Goal: Information Seeking & Learning: Learn about a topic

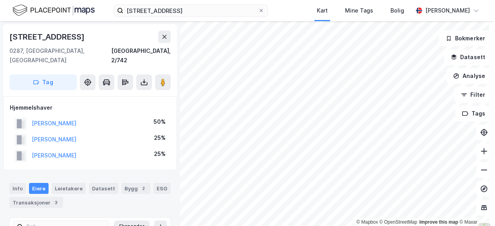
scroll to position [0, 0]
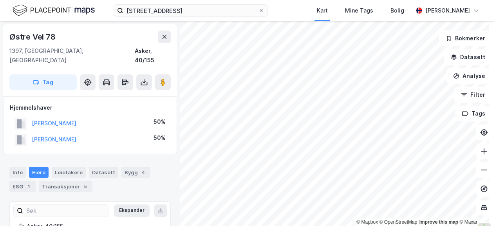
scroll to position [0, 0]
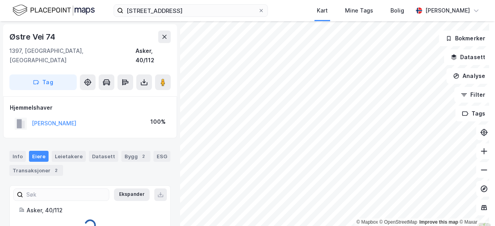
scroll to position [0, 0]
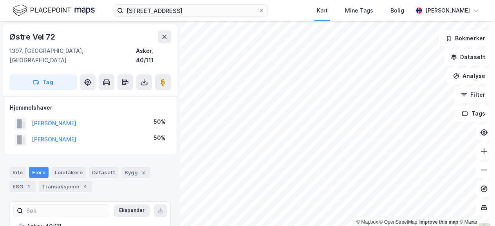
scroll to position [0, 0]
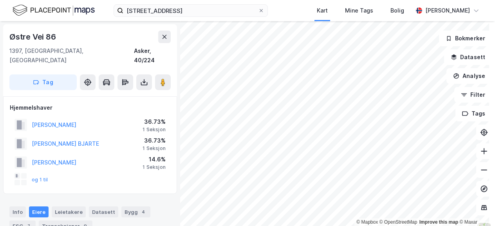
scroll to position [0, 0]
click at [378, 220] on div "© Mapbox © OpenStreetMap Improve this map © Maxar" at bounding box center [247, 123] width 495 height 205
